Goal: Transaction & Acquisition: Purchase product/service

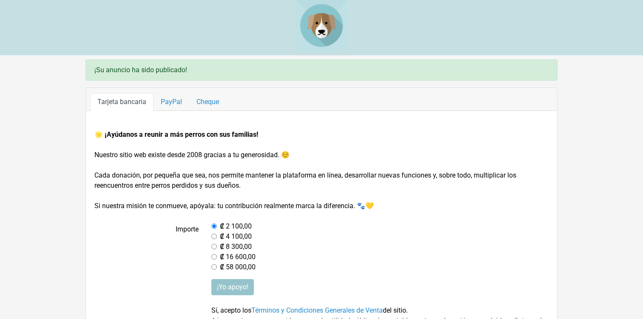
click at [325, 28] on img at bounding box center [321, 25] width 51 height 51
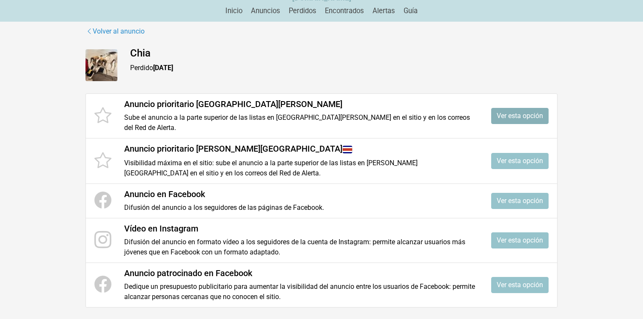
scroll to position [76, 0]
click at [520, 108] on link "Ver esta opción" at bounding box center [519, 116] width 57 height 16
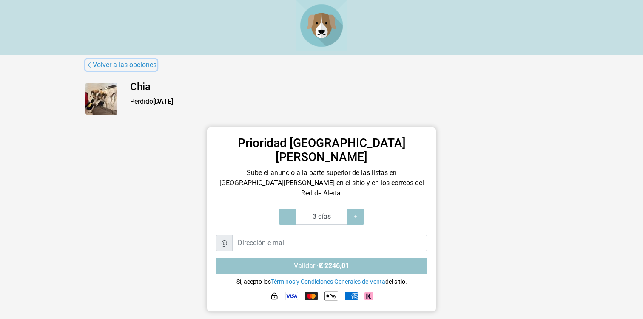
click at [131, 66] on link "Volver a las opciones" at bounding box center [120, 65] width 71 height 11
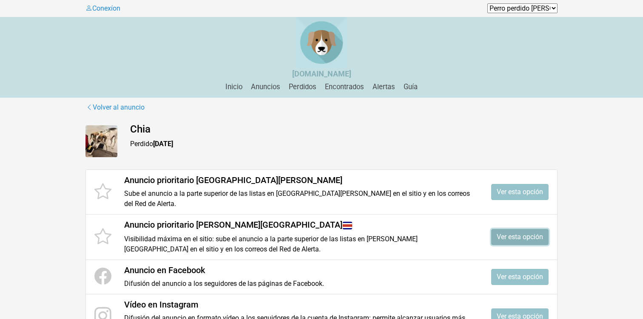
click at [524, 229] on link "Ver esta opción" at bounding box center [519, 237] width 57 height 16
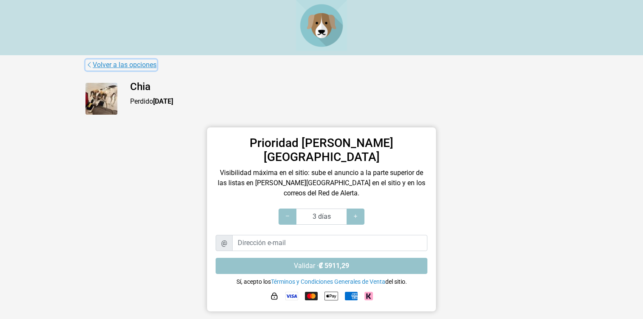
click at [131, 69] on link "Volver a las opciones" at bounding box center [120, 65] width 71 height 11
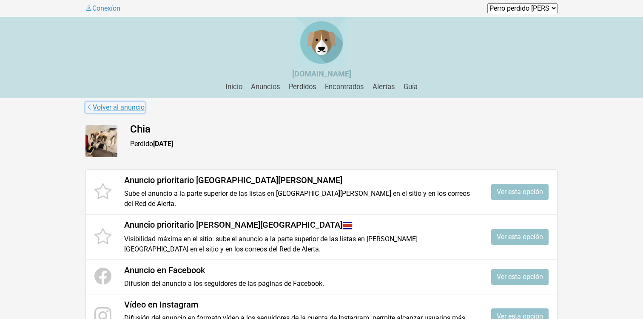
click at [124, 108] on link "Volver al anuncio" at bounding box center [115, 107] width 60 height 11
